Goal: Transaction & Acquisition: Purchase product/service

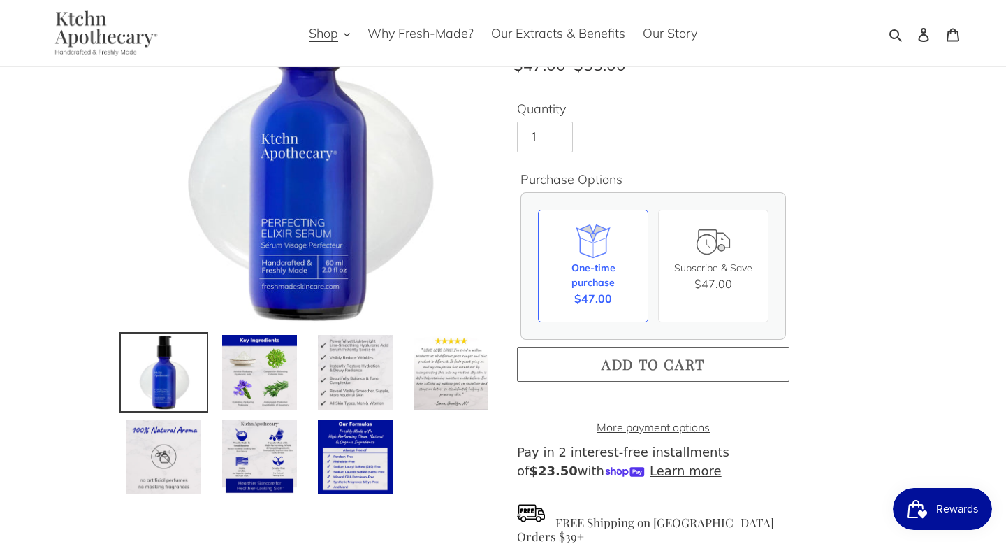
scroll to position [162, 0]
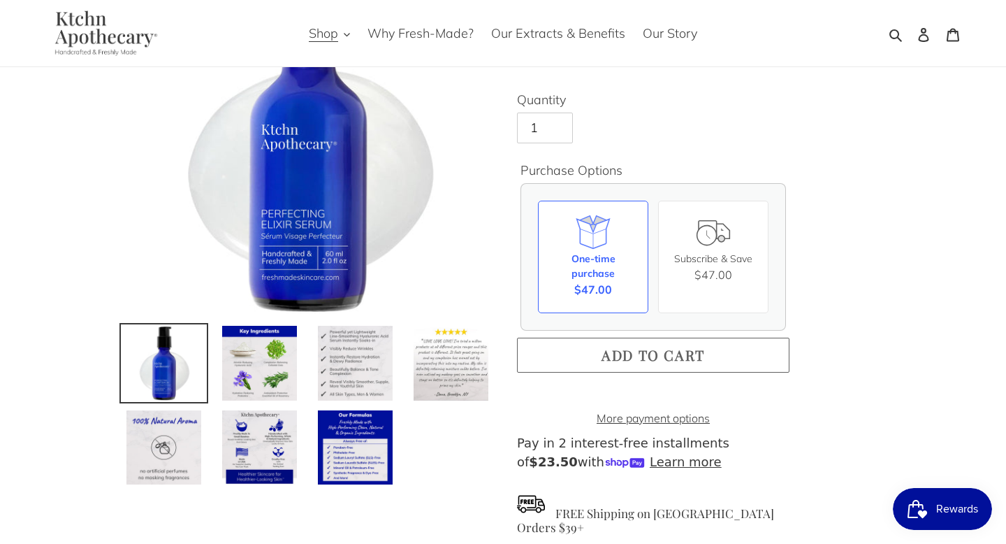
click at [646, 354] on span "Add to cart" at bounding box center [653, 354] width 103 height 19
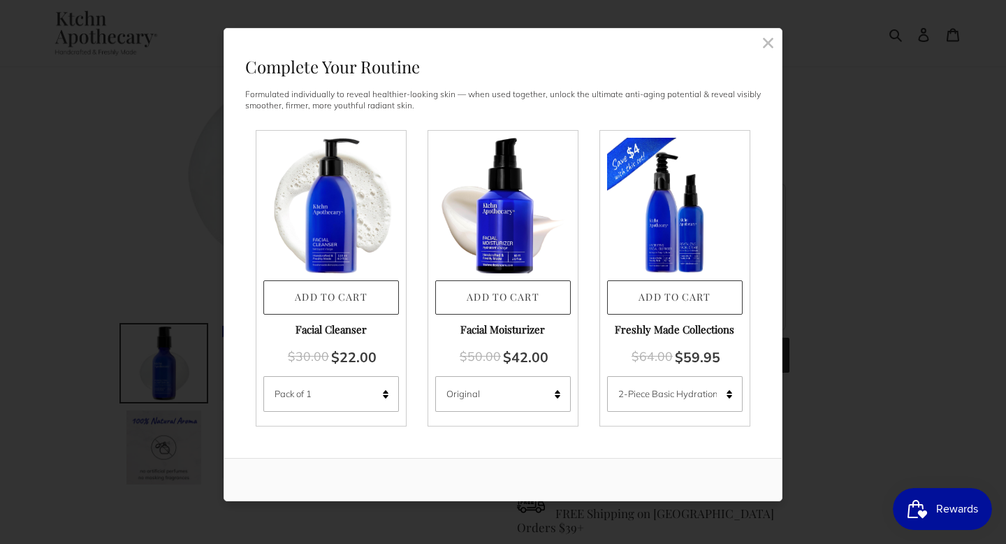
click at [767, 43] on rect at bounding box center [768, 42] width 13 height 13
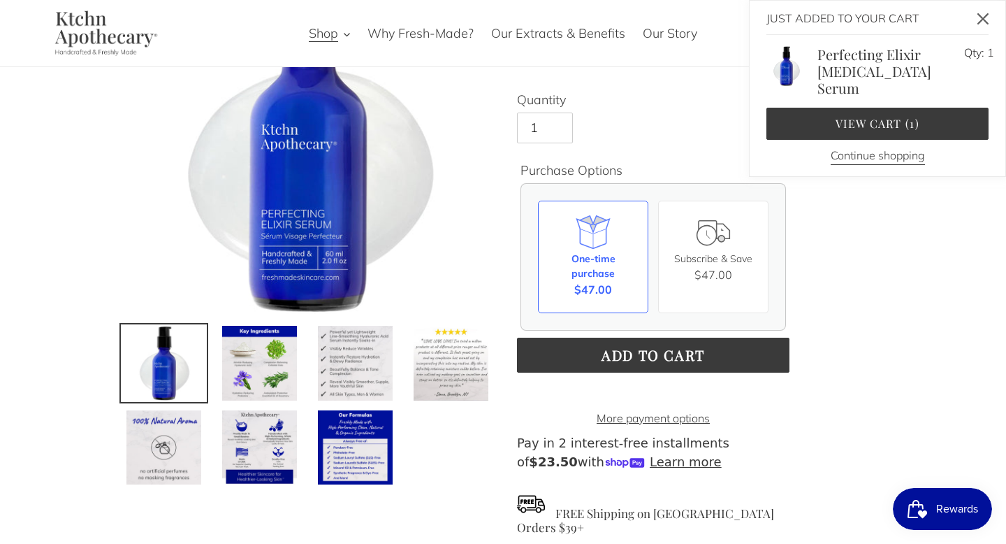
click at [979, 20] on icon "Close" at bounding box center [982, 18] width 11 height 11
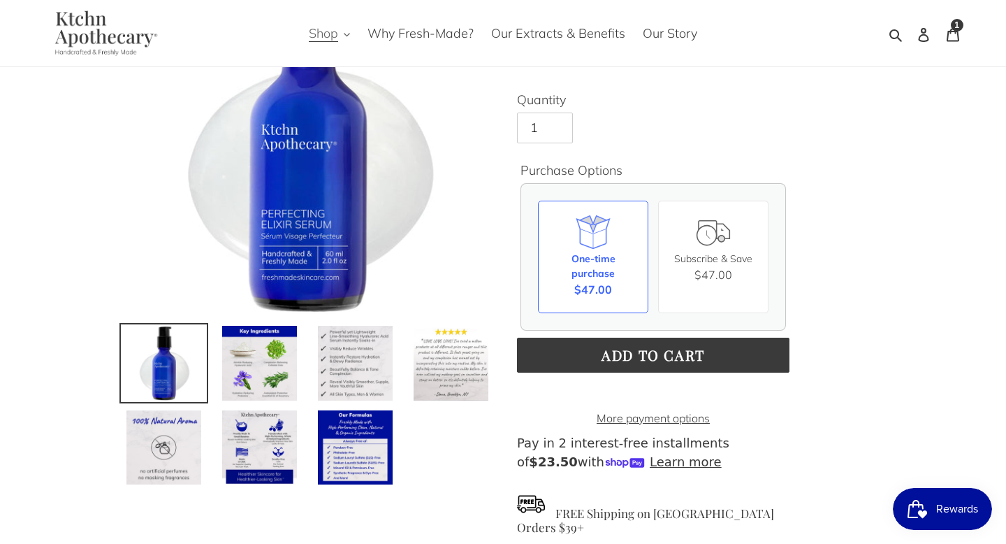
click at [340, 34] on button "Shop" at bounding box center [329, 33] width 55 height 23
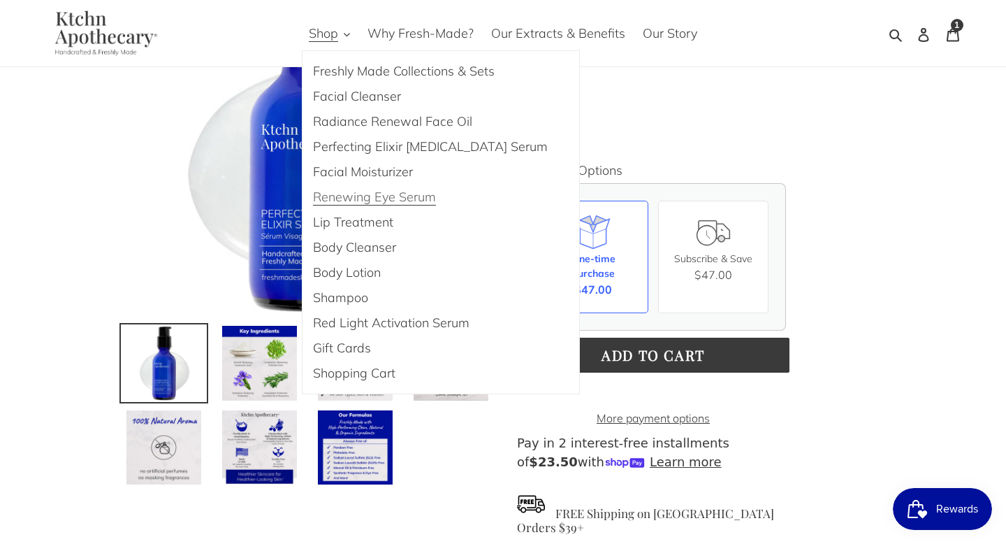
click at [366, 196] on span "Renewing Eye Serum" at bounding box center [374, 197] width 123 height 17
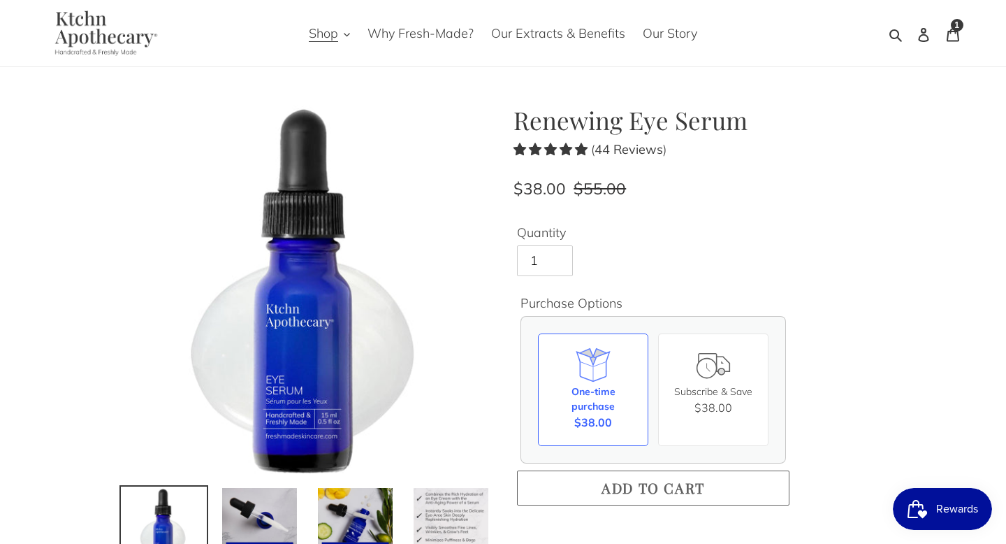
click at [648, 485] on span "Add to cart" at bounding box center [653, 487] width 103 height 19
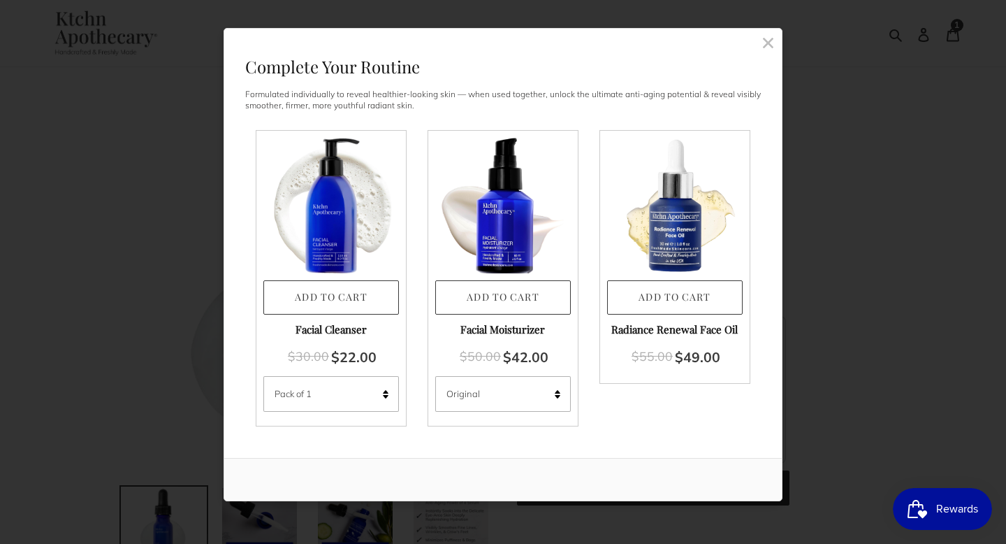
click at [770, 43] on rect at bounding box center [768, 42] width 13 height 13
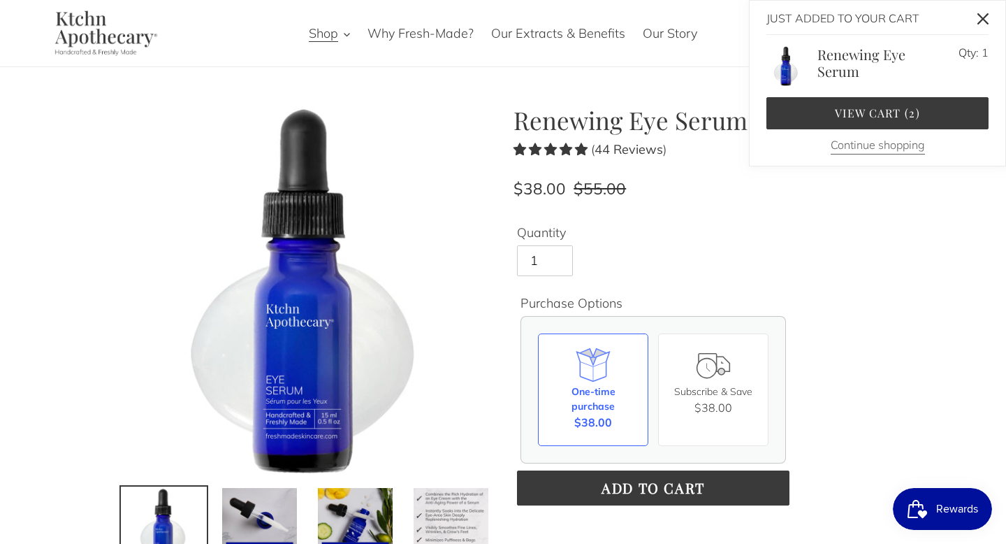
click at [889, 147] on button "Continue shopping" at bounding box center [878, 145] width 94 height 18
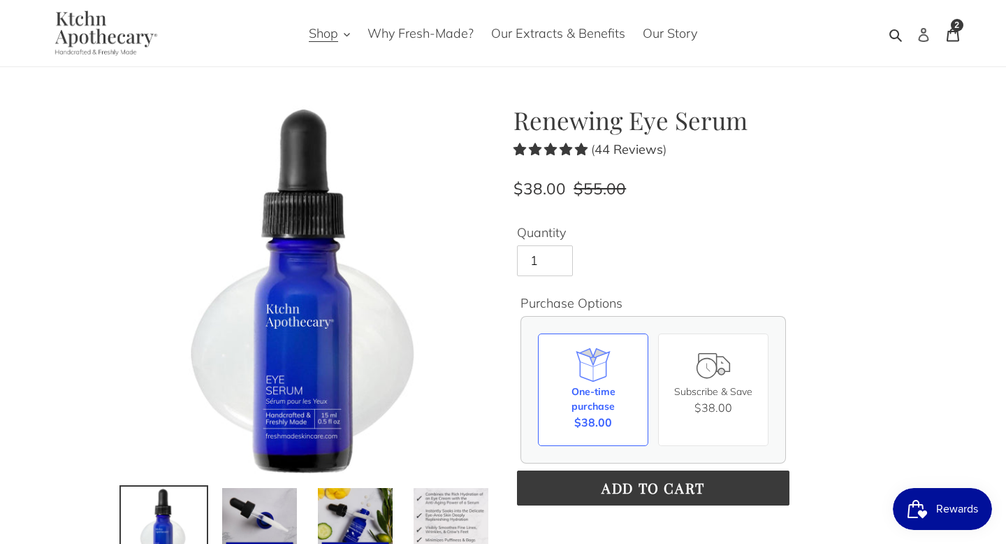
click at [924, 35] on icon at bounding box center [924, 35] width 14 height 14
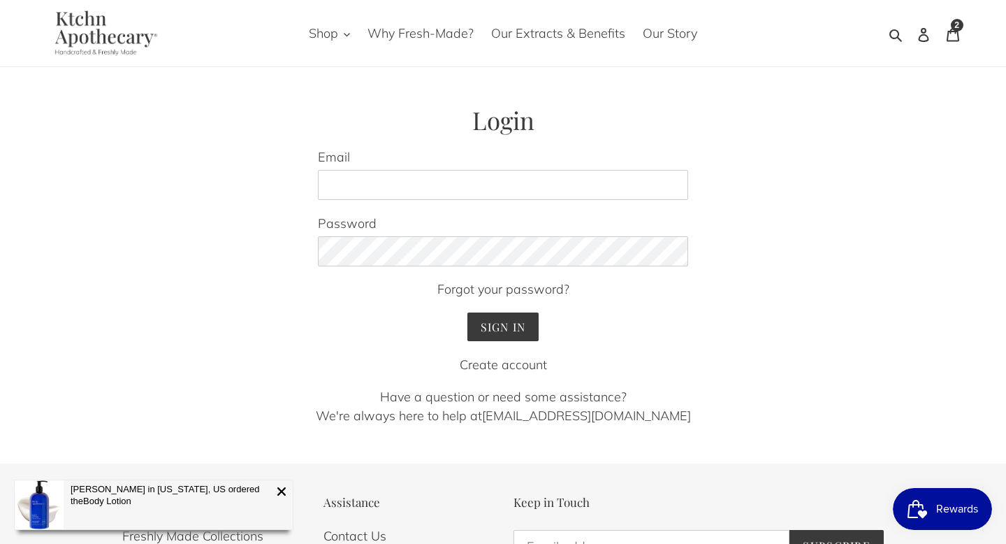
click at [318, 374] on div at bounding box center [318, 374] width 0 height 0
click at [570, 180] on input "Email" at bounding box center [503, 185] width 370 height 31
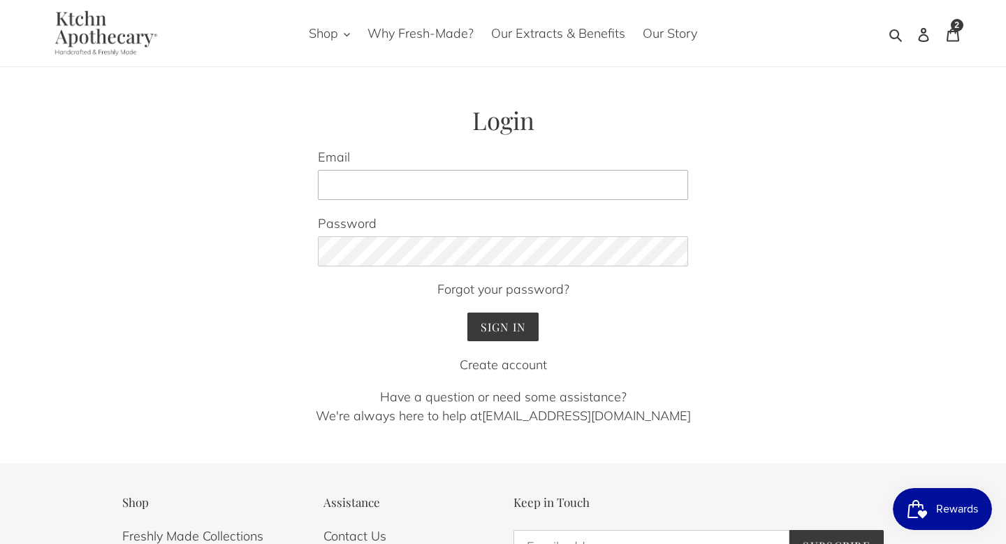
type input "loripwilhelm@gmail.com"
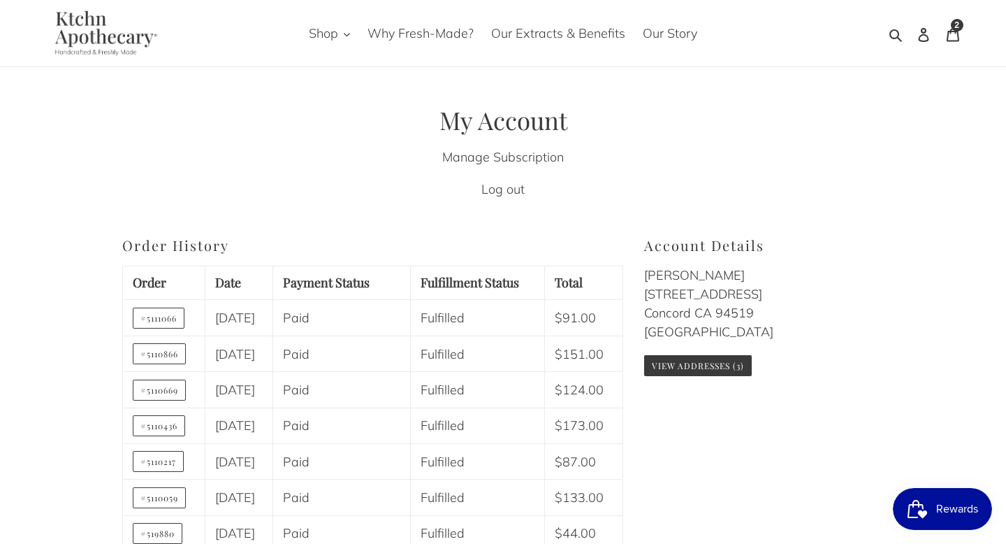
click at [944, 508] on span "Rewards" at bounding box center [957, 508] width 42 height 21
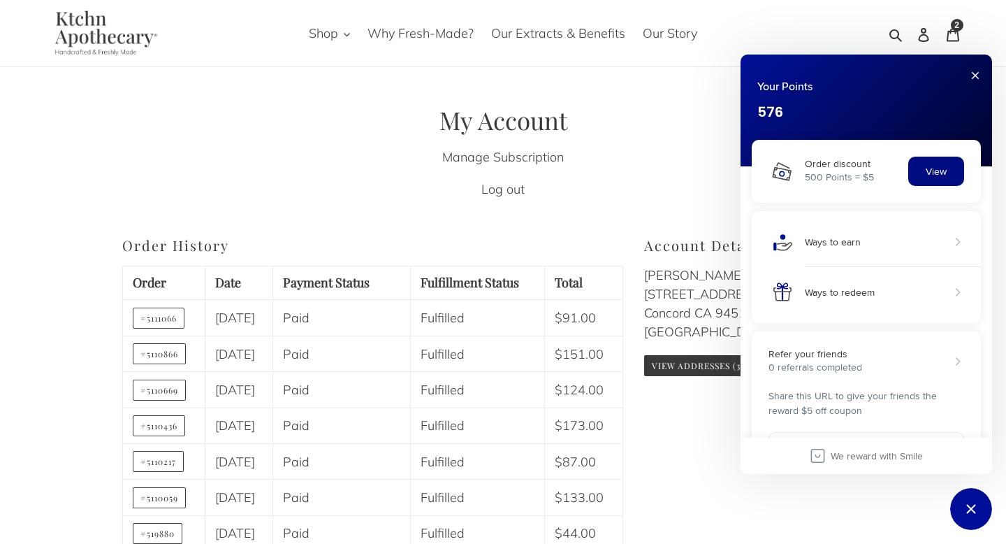
click at [939, 172] on button "View" at bounding box center [936, 170] width 56 height 29
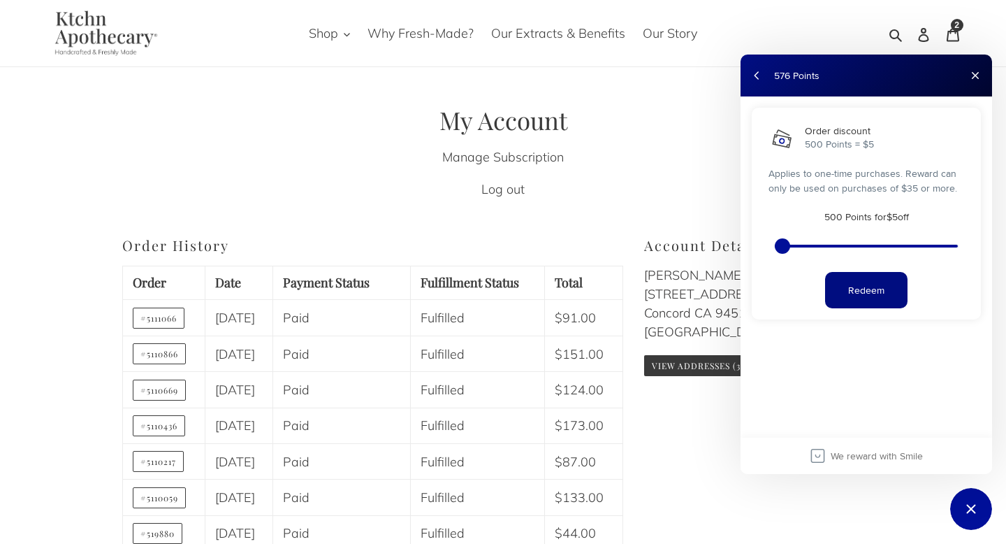
click at [864, 289] on button "Redeem" at bounding box center [866, 290] width 82 height 36
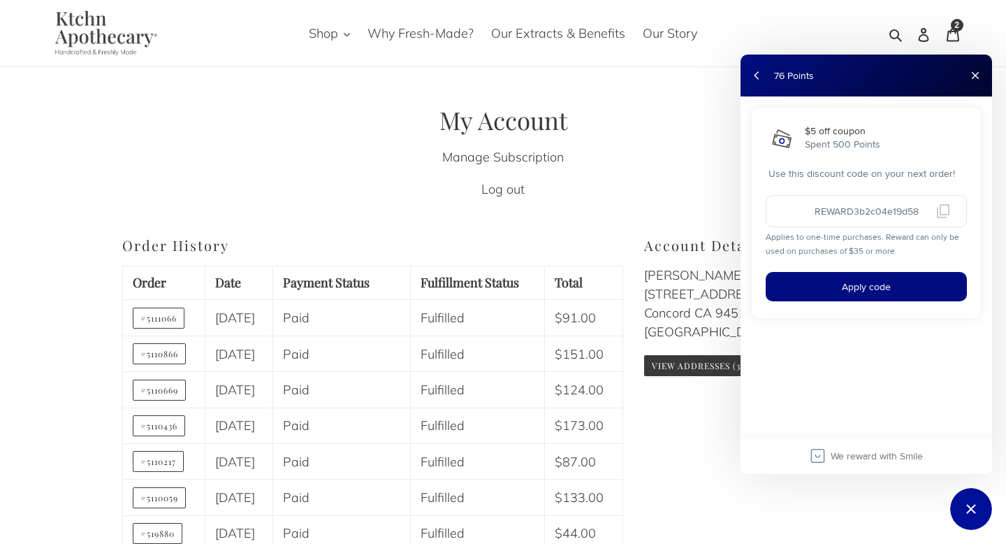
click at [848, 284] on button "Apply code" at bounding box center [866, 286] width 201 height 29
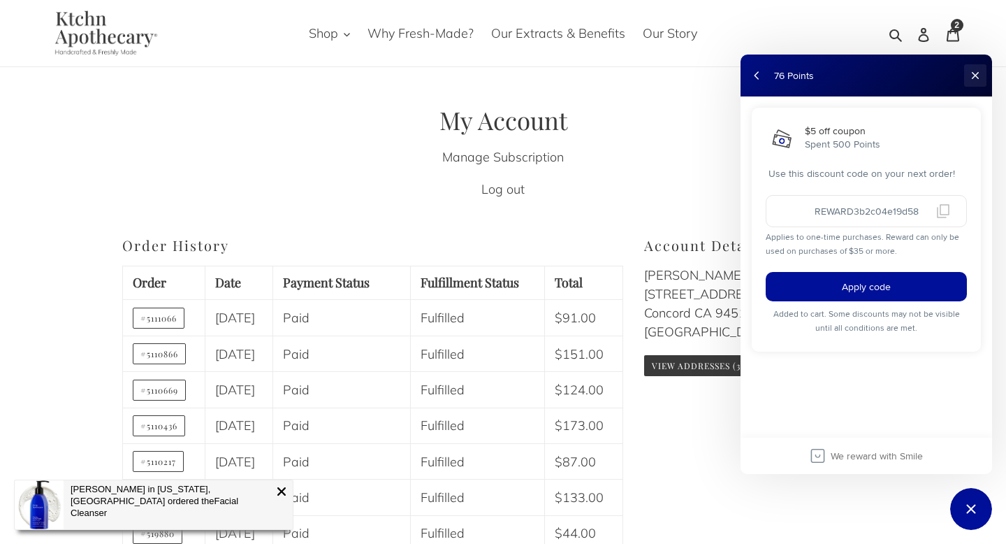
click at [977, 75] on button "Close" at bounding box center [975, 75] width 22 height 22
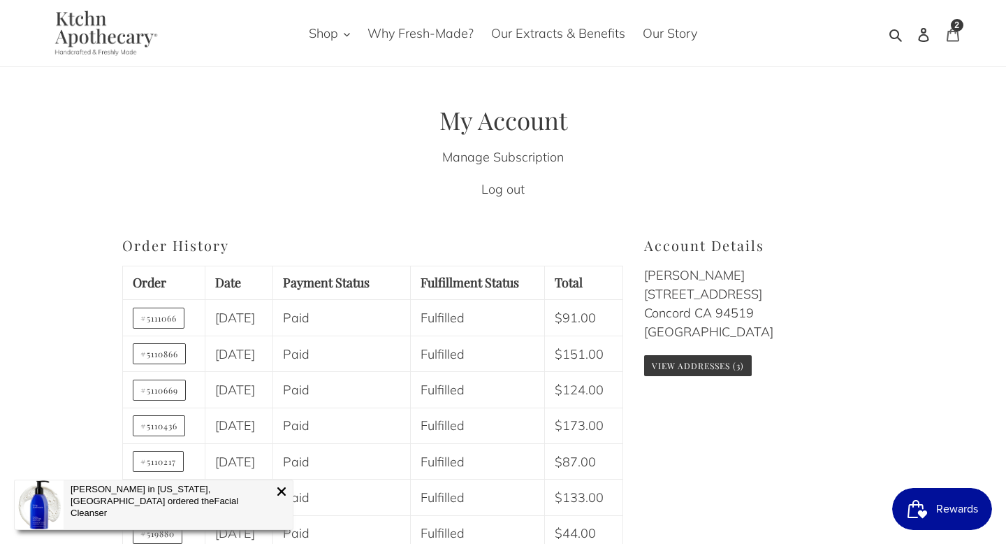
click at [954, 34] on icon at bounding box center [953, 35] width 14 height 14
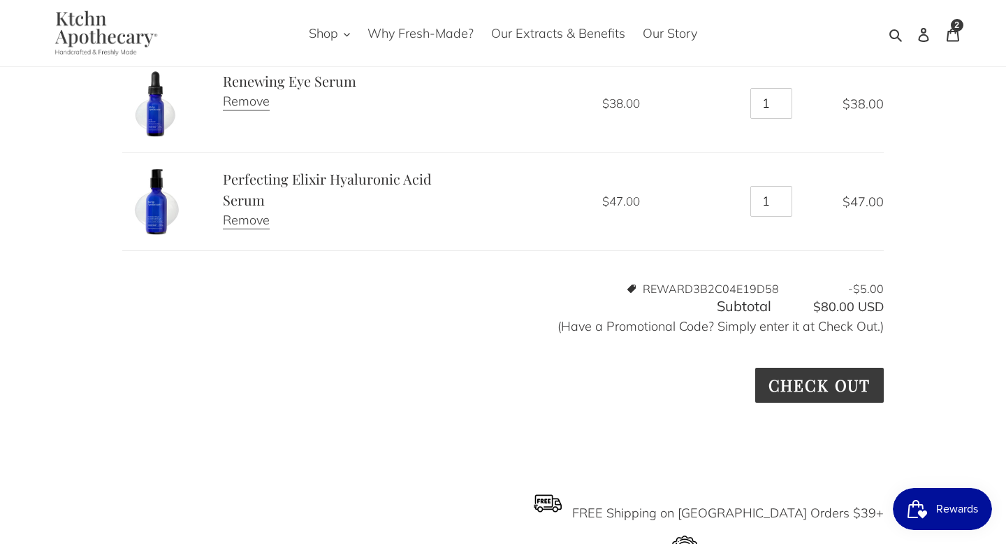
scroll to position [221, 0]
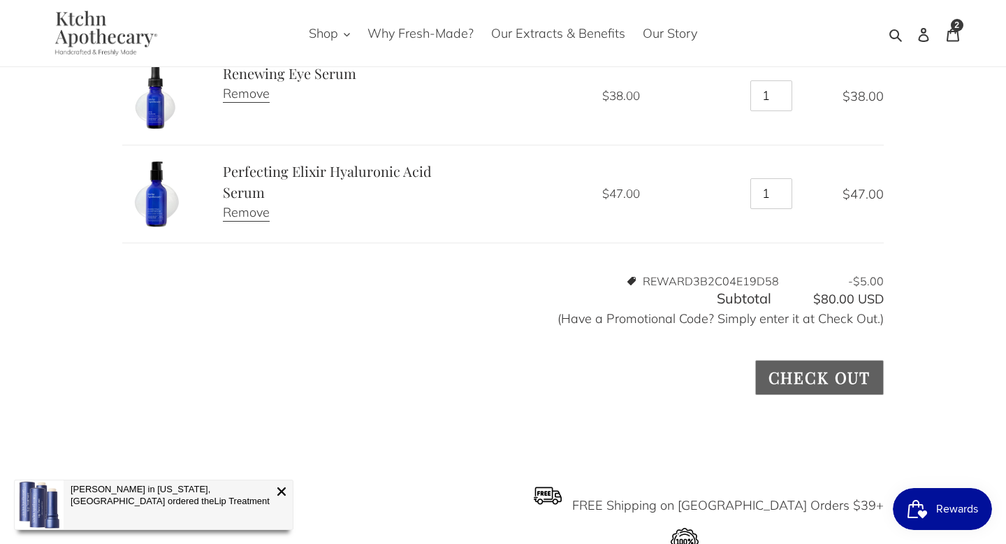
click at [845, 376] on input "Check out" at bounding box center [819, 377] width 129 height 34
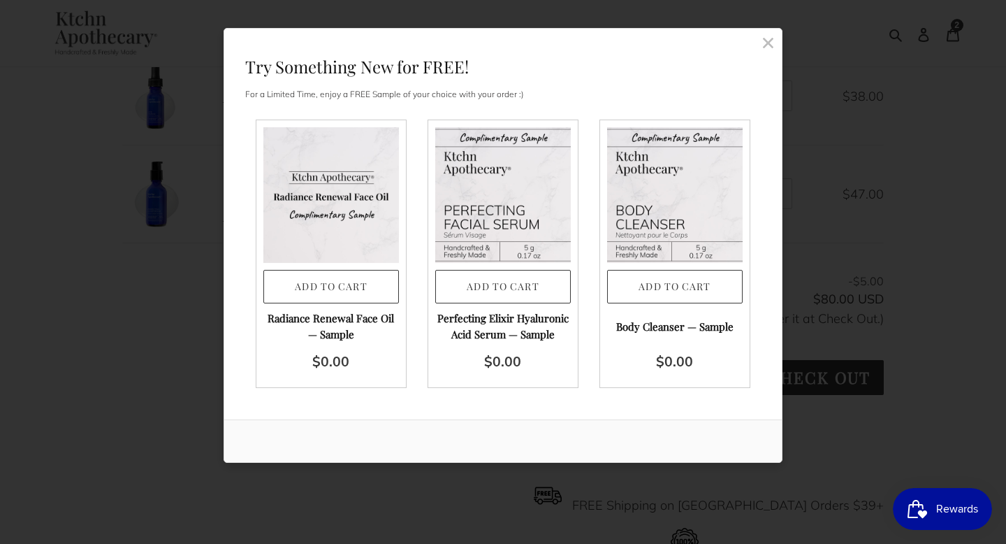
click at [766, 41] on rect at bounding box center [768, 42] width 13 height 13
